Goal: Task Accomplishment & Management: Use online tool/utility

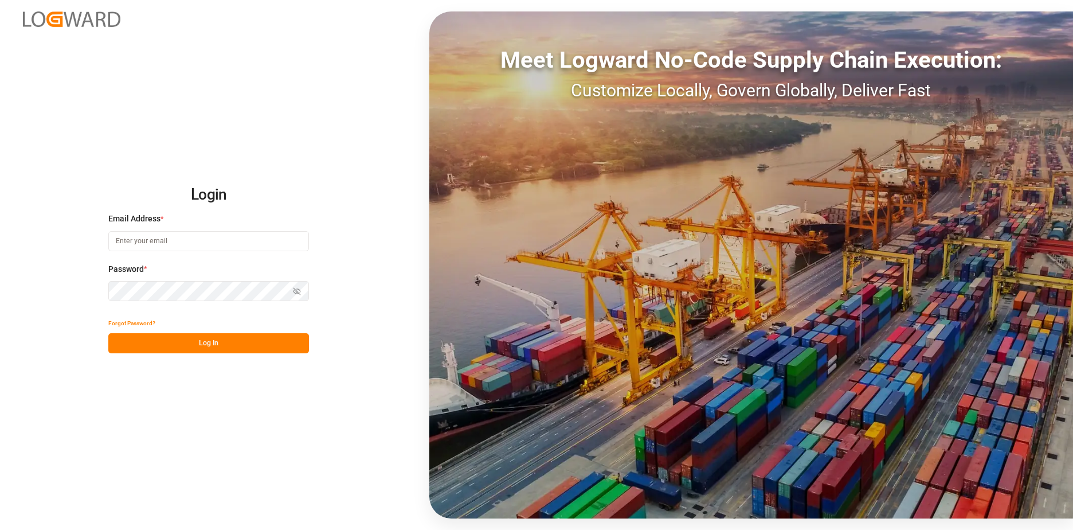
type input "[EMAIL_ADDRESS][DOMAIN_NAME]"
click at [239, 313] on button "Log In" at bounding box center [208, 343] width 201 height 20
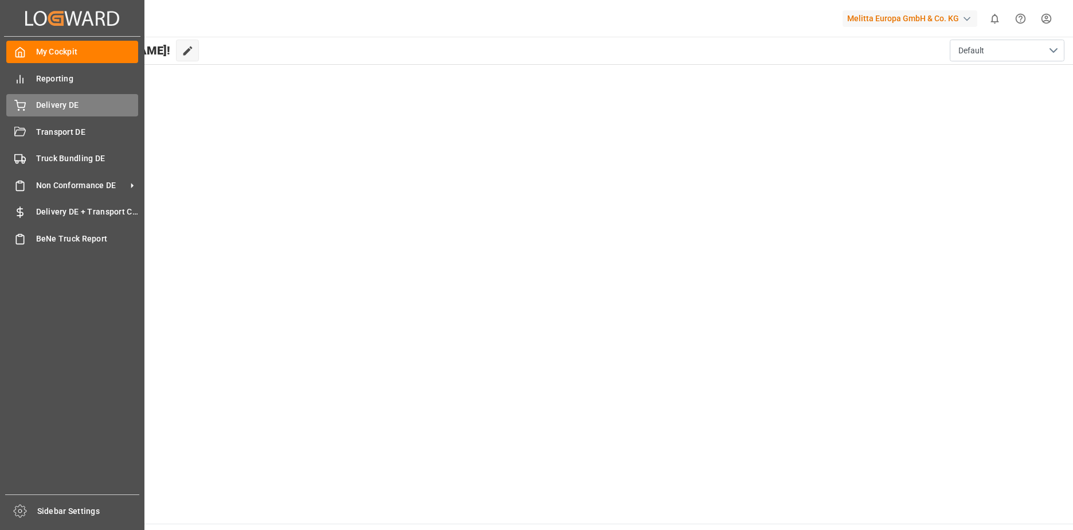
click at [85, 106] on span "Delivery DE" at bounding box center [87, 105] width 103 height 12
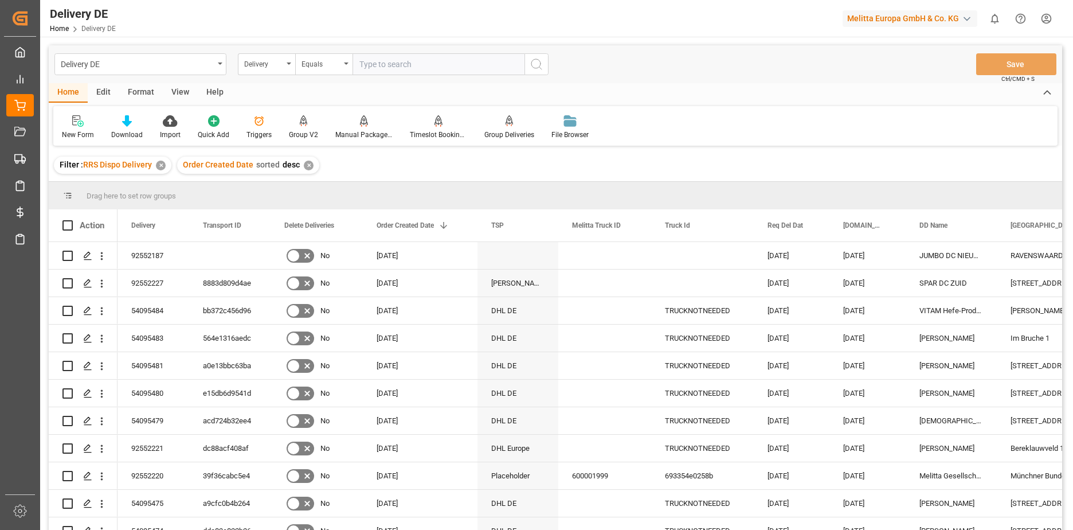
click at [410, 65] on input "text" at bounding box center [438, 64] width 172 height 22
type input "92552187"
click at [513, 69] on icon "search button" at bounding box center [537, 64] width 14 height 14
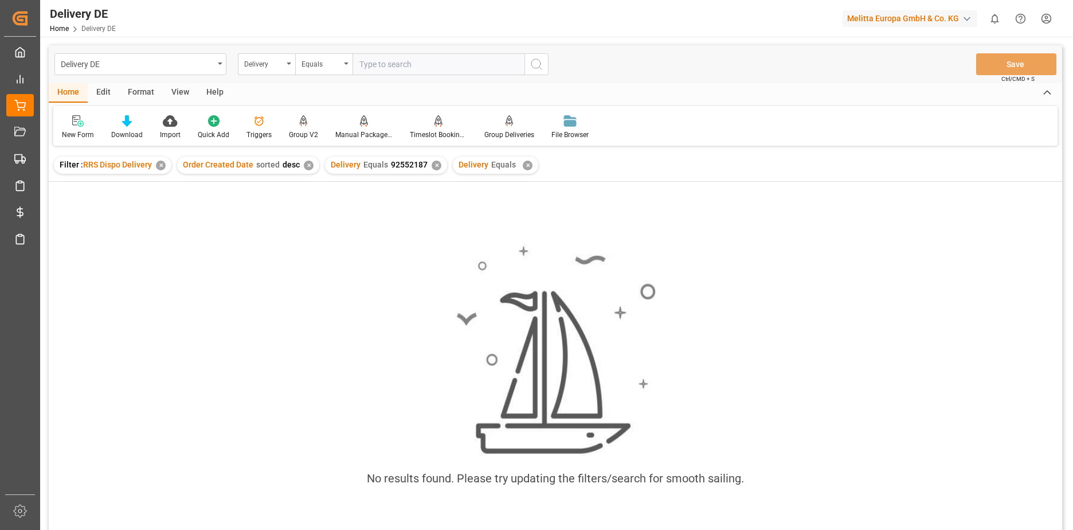
click at [432, 165] on div "✕" at bounding box center [437, 165] width 10 height 10
click at [395, 167] on div "✕" at bounding box center [400, 165] width 10 height 10
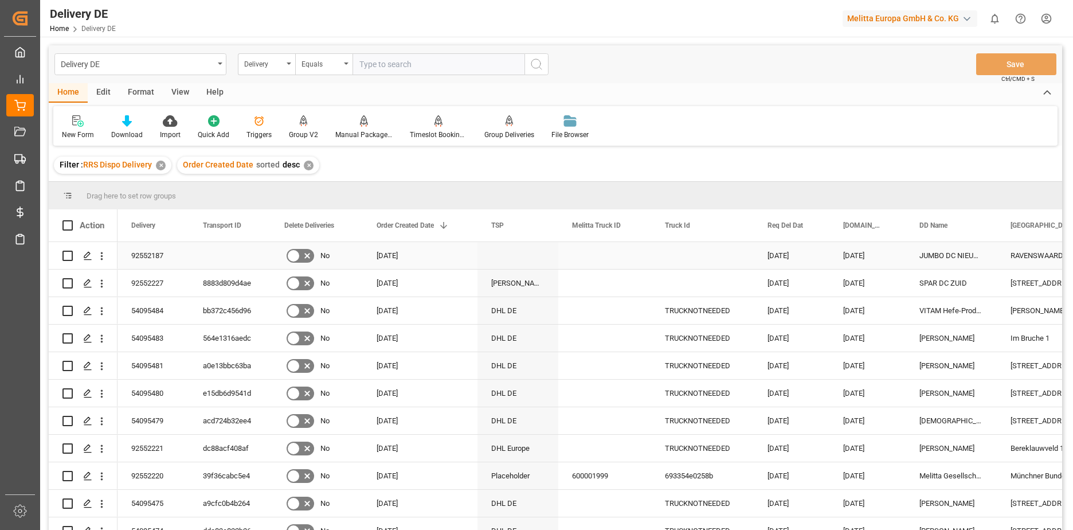
click at [67, 254] on input "Press Space to toggle row selection (unchecked)" at bounding box center [67, 255] width 10 height 10
checkbox input "true"
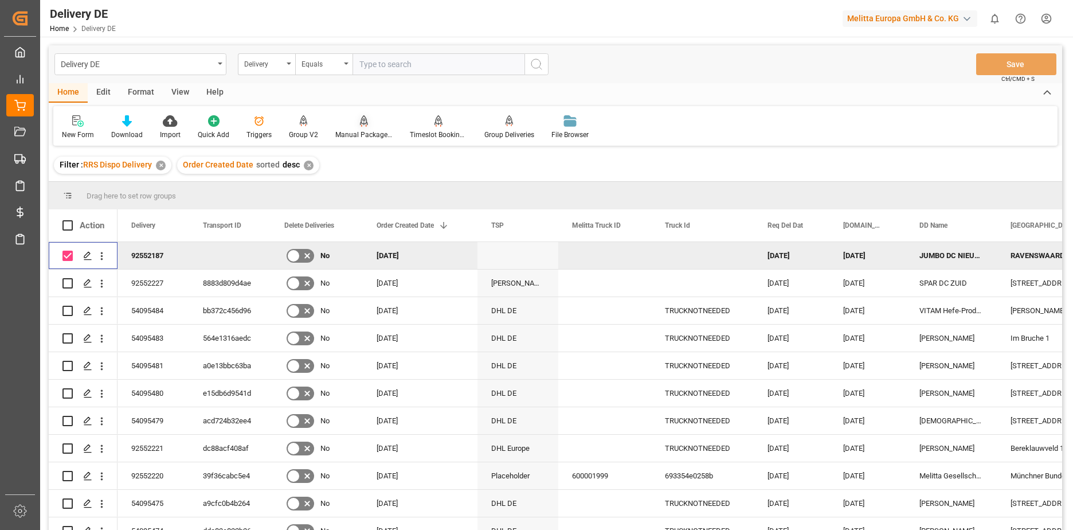
click at [355, 131] on div "Manual Package TypeDetermination" at bounding box center [363, 135] width 57 height 10
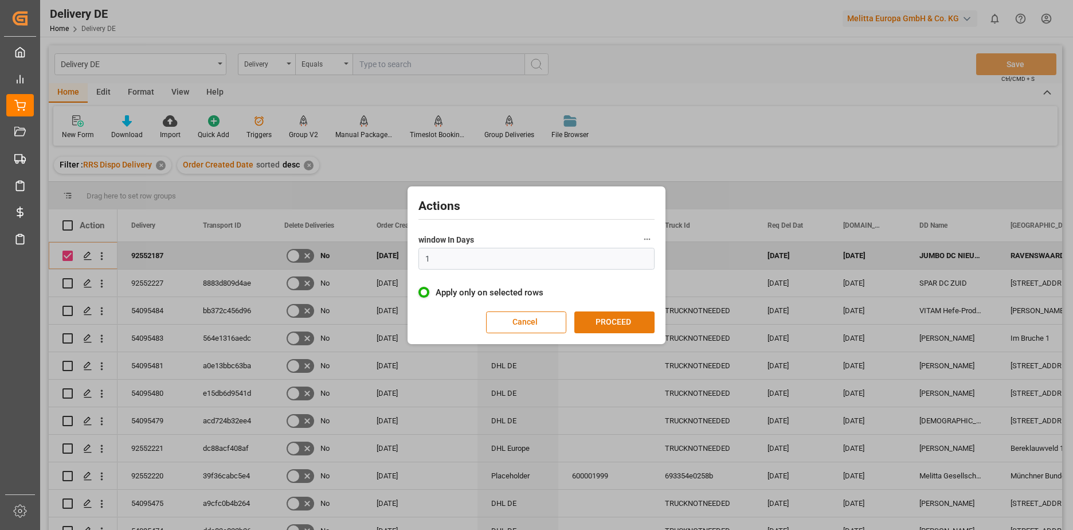
click at [513, 313] on button "PROCEED" at bounding box center [614, 322] width 80 height 22
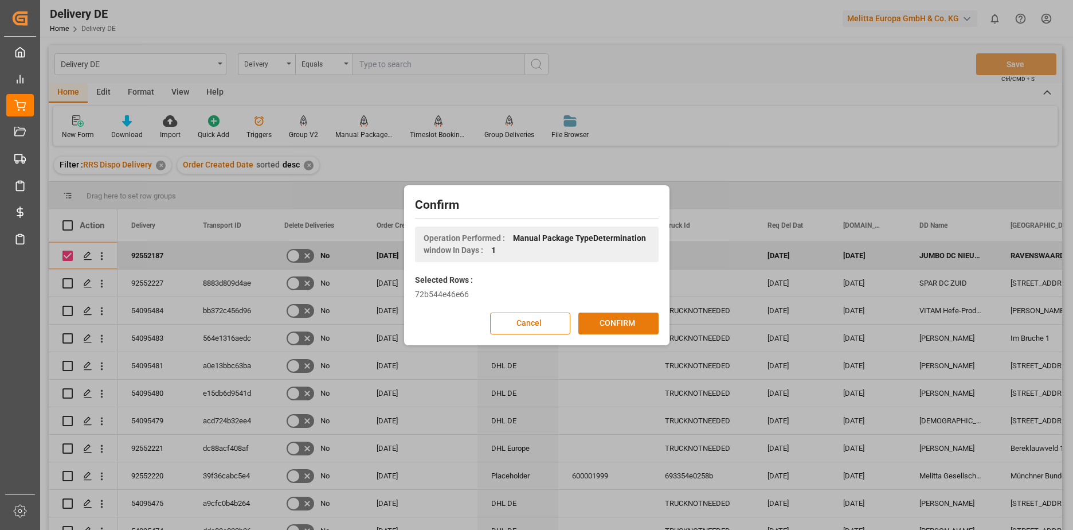
click at [513, 313] on button "CONFIRM" at bounding box center [618, 323] width 80 height 22
